Goal: Information Seeking & Learning: Understand process/instructions

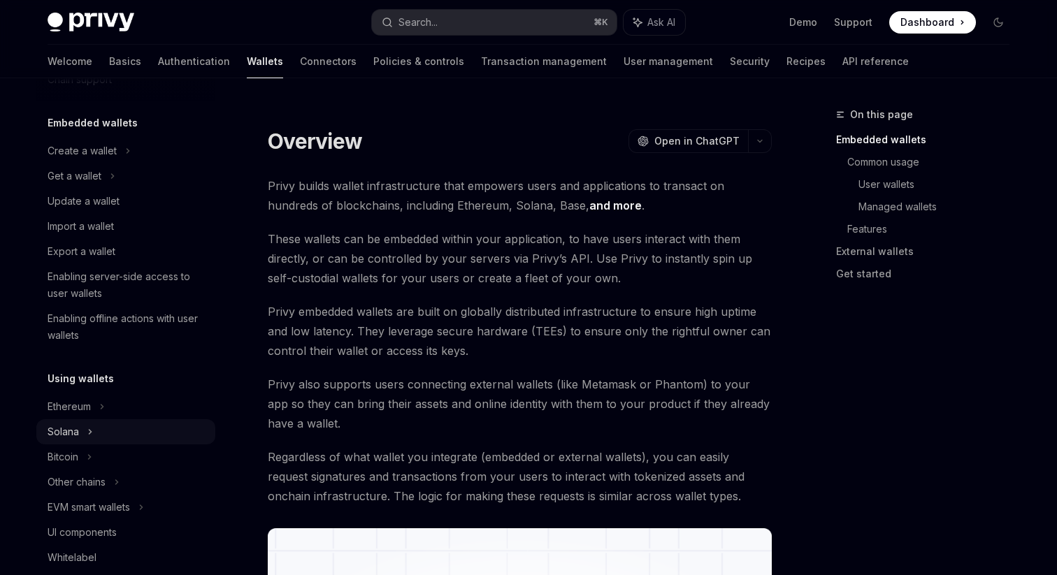
scroll to position [52, 0]
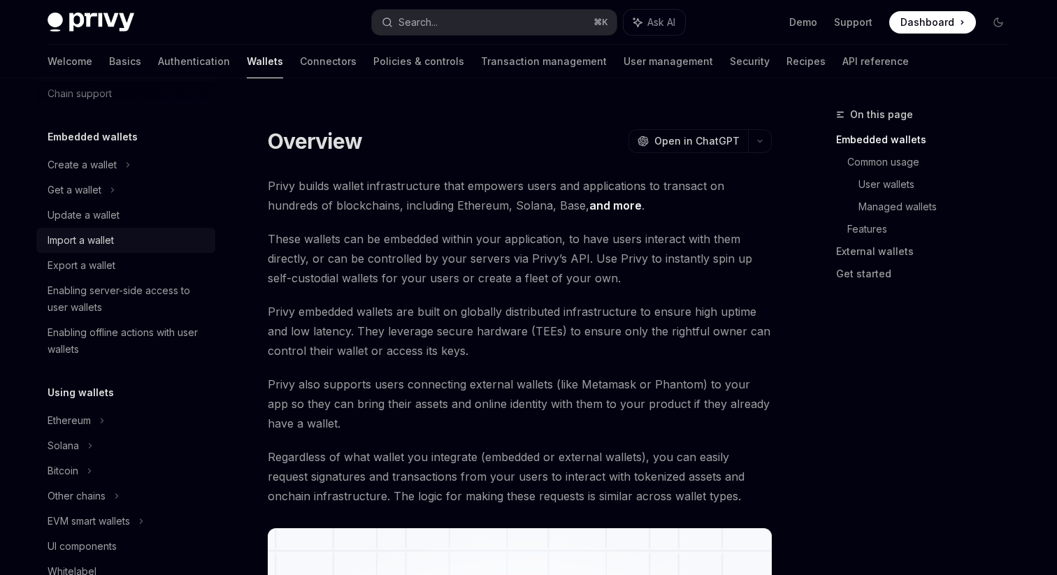
click at [120, 245] on div "Import a wallet" at bounding box center [127, 240] width 159 height 17
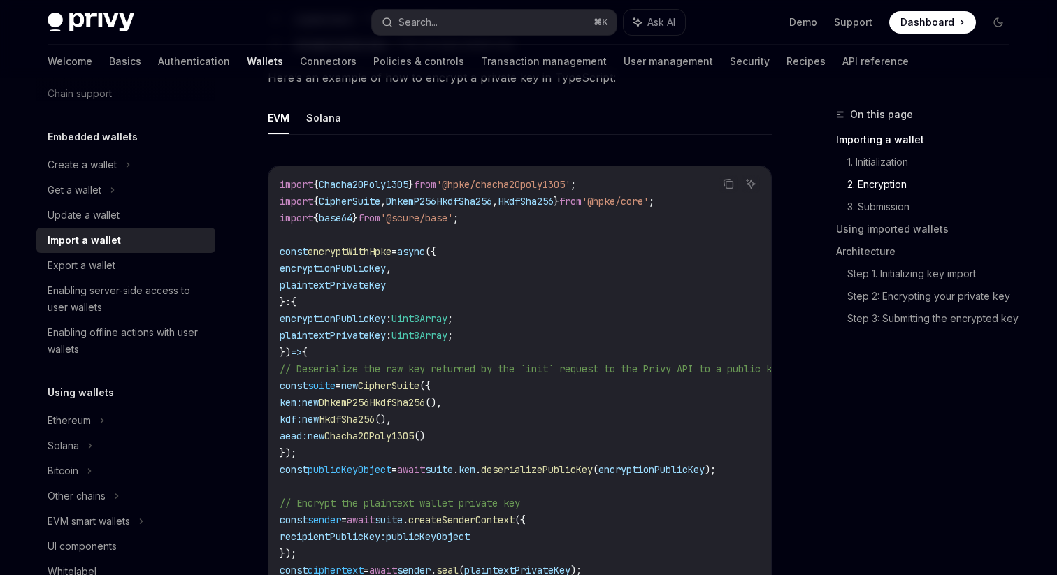
scroll to position [1166, 0]
click at [317, 122] on button "Solana" at bounding box center [323, 115] width 35 height 33
click at [270, 124] on button "EVM" at bounding box center [279, 115] width 22 height 33
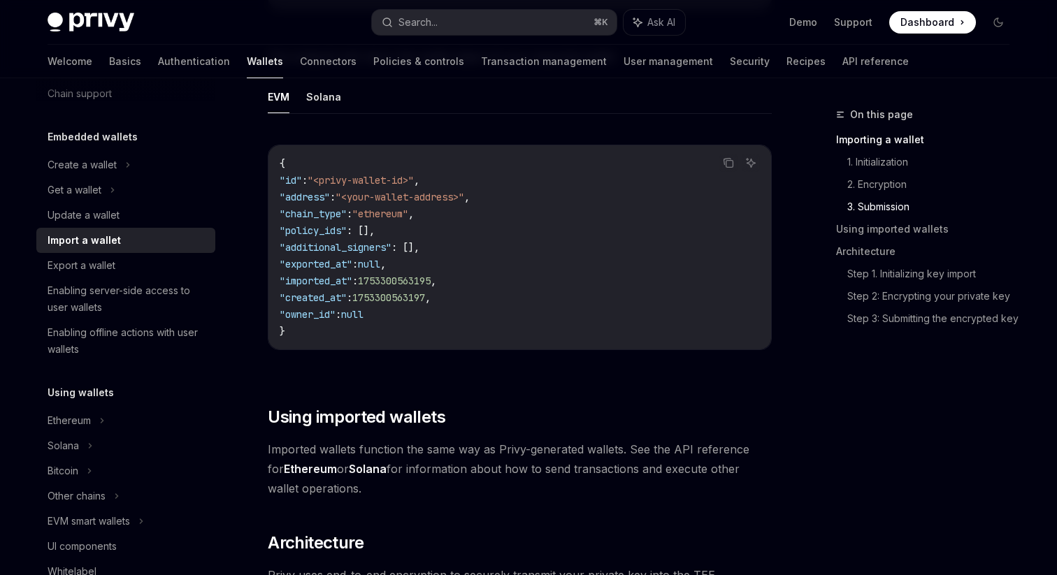
scroll to position [2761, 0]
click at [373, 71] on link "Policies & controls" at bounding box center [418, 62] width 91 height 34
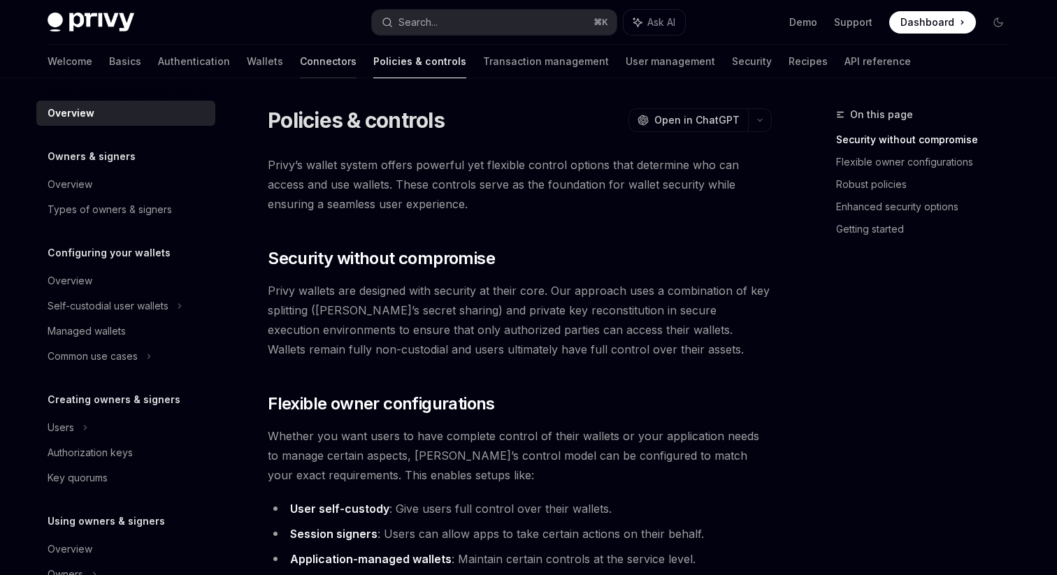
click at [300, 57] on link "Connectors" at bounding box center [328, 62] width 57 height 34
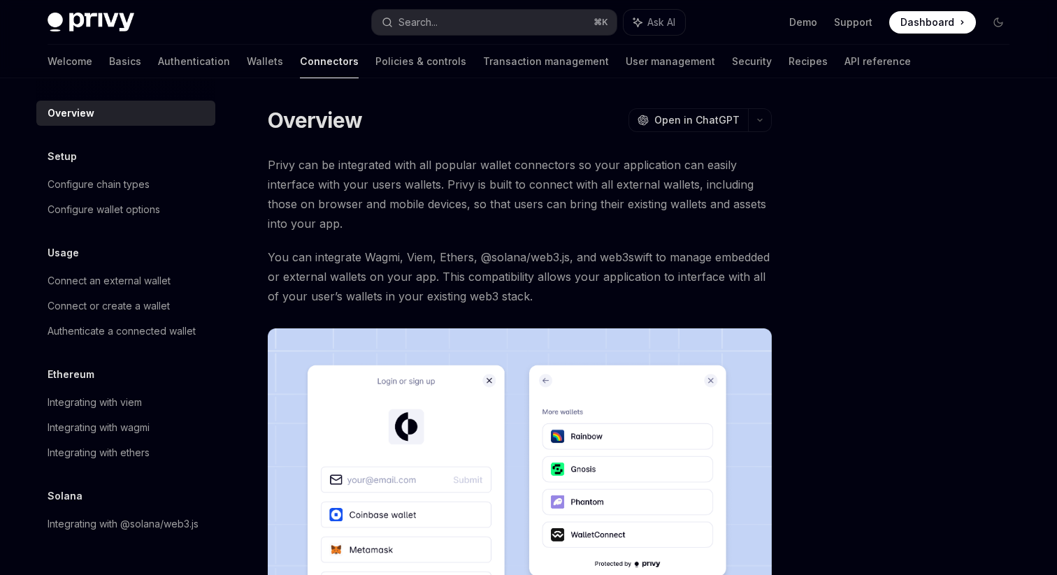
click at [175, 63] on div "Welcome Basics Authentication Wallets Connectors Policies & controls Transactio…" at bounding box center [479, 62] width 863 height 34
click at [247, 61] on link "Wallets" at bounding box center [265, 62] width 36 height 34
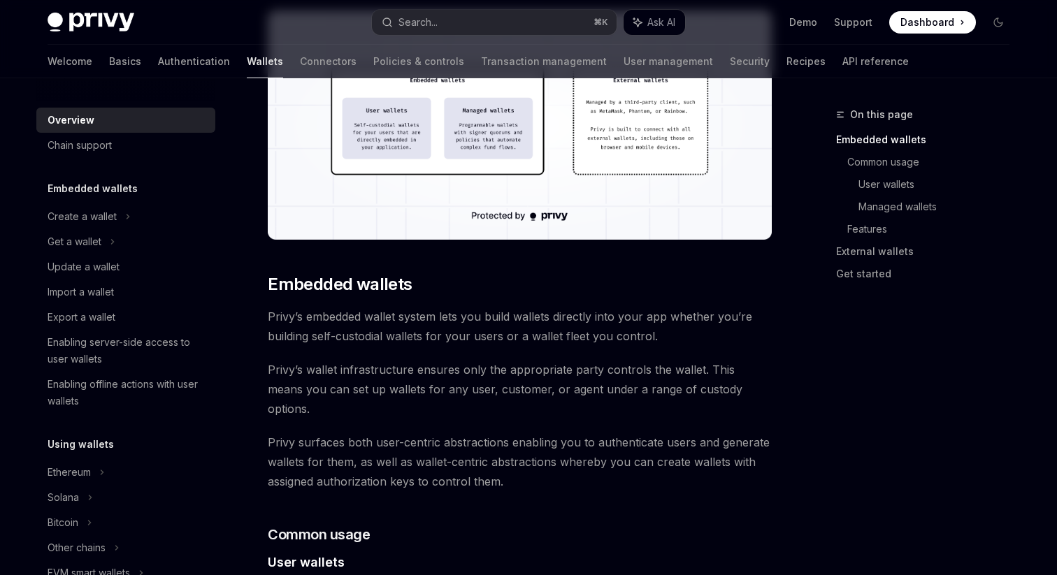
scroll to position [882, 0]
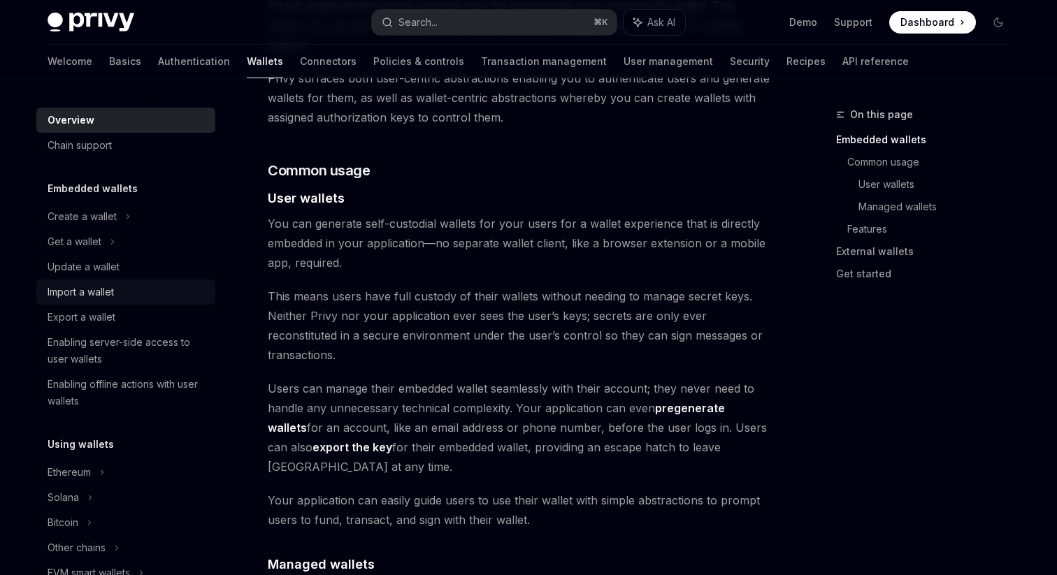
click at [126, 294] on div "Import a wallet" at bounding box center [127, 292] width 159 height 17
type textarea "*"
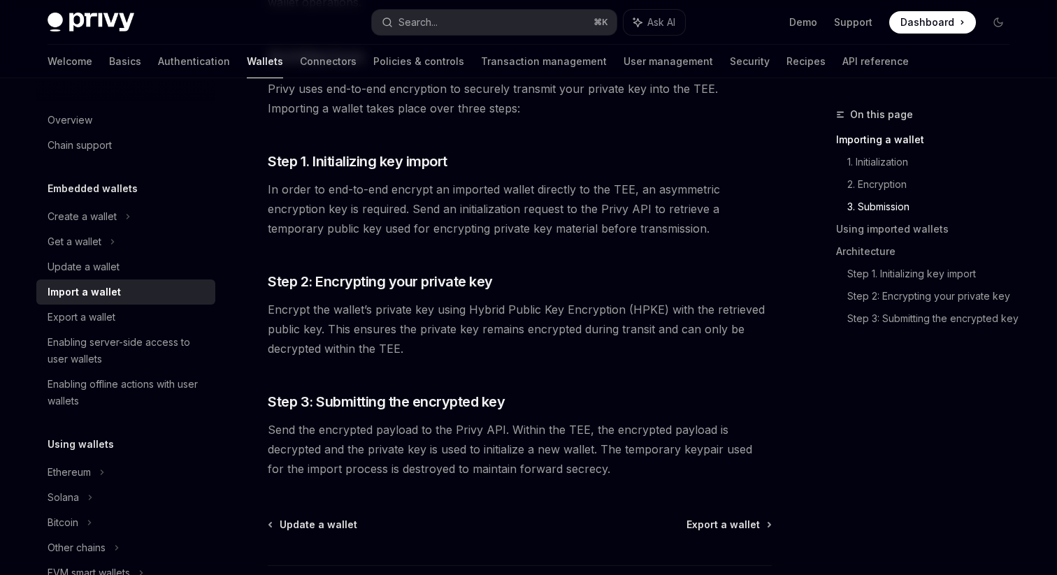
scroll to position [3343, 0]
